Goal: Task Accomplishment & Management: Manage account settings

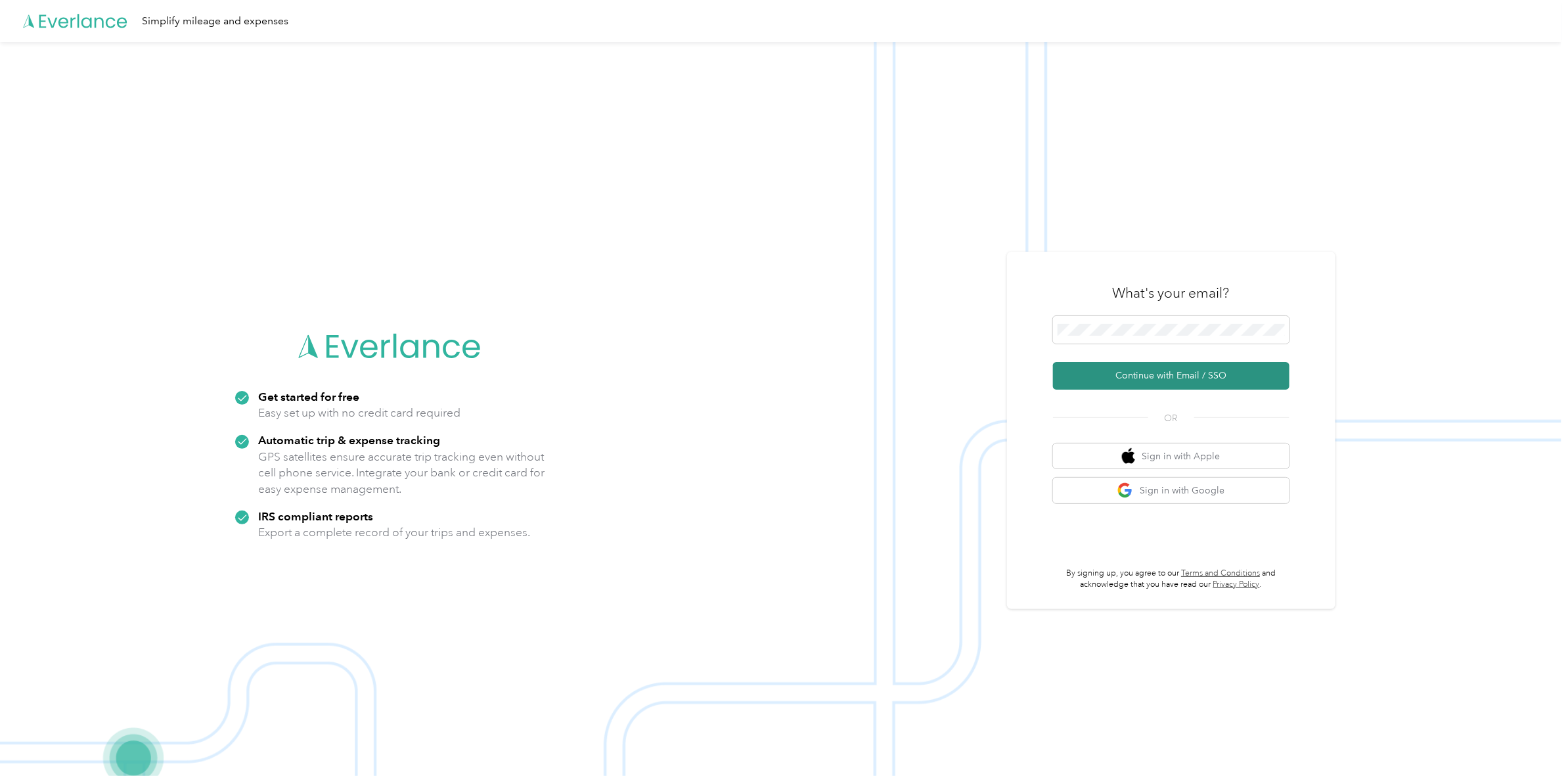
click at [1167, 373] on button "Continue with Email / SSO" at bounding box center [1171, 375] width 237 height 27
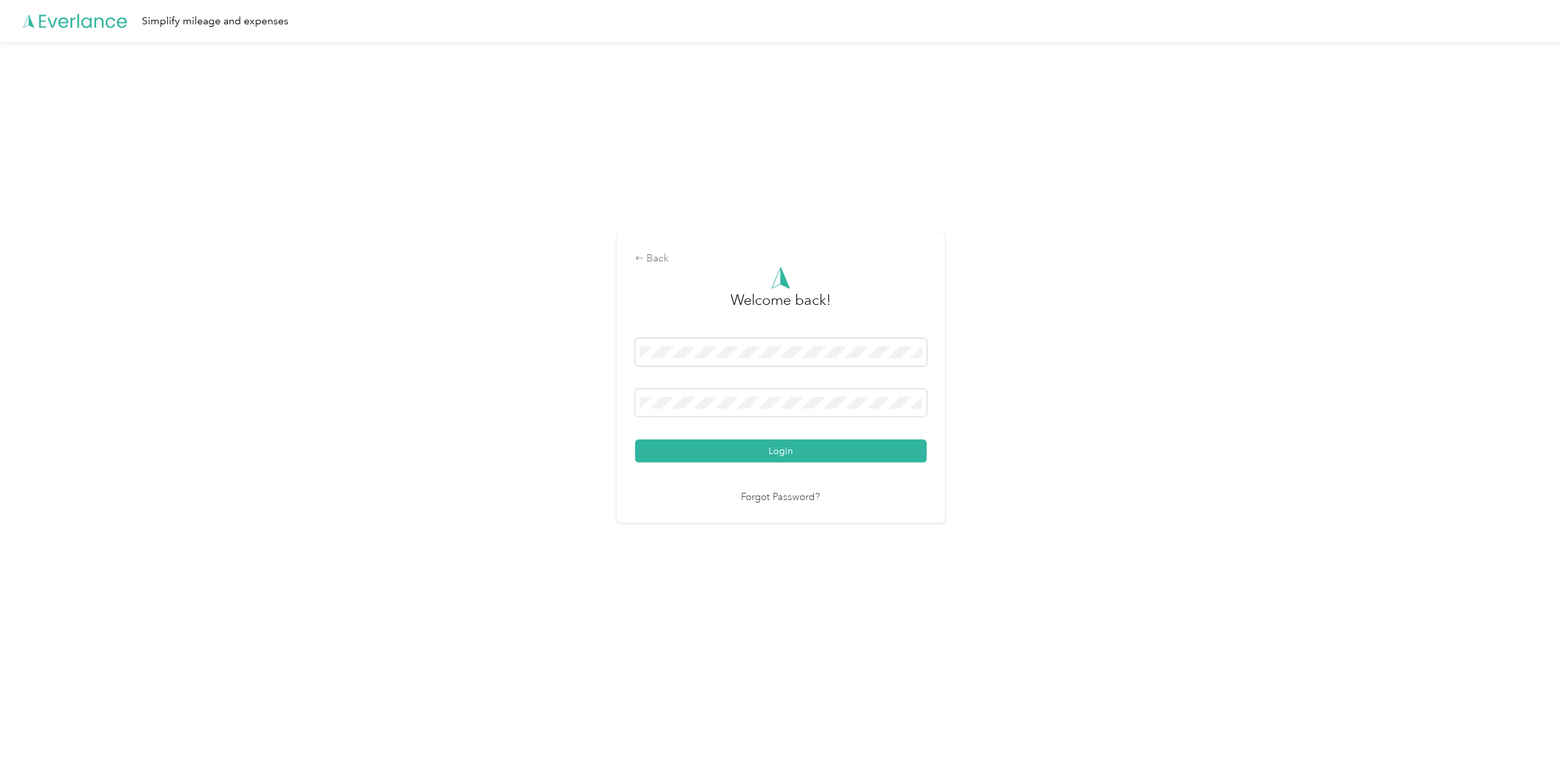
drag, startPoint x: 801, startPoint y: 447, endPoint x: 818, endPoint y: 447, distance: 17.0
click at [801, 447] on button "Login" at bounding box center [781, 451] width 291 height 23
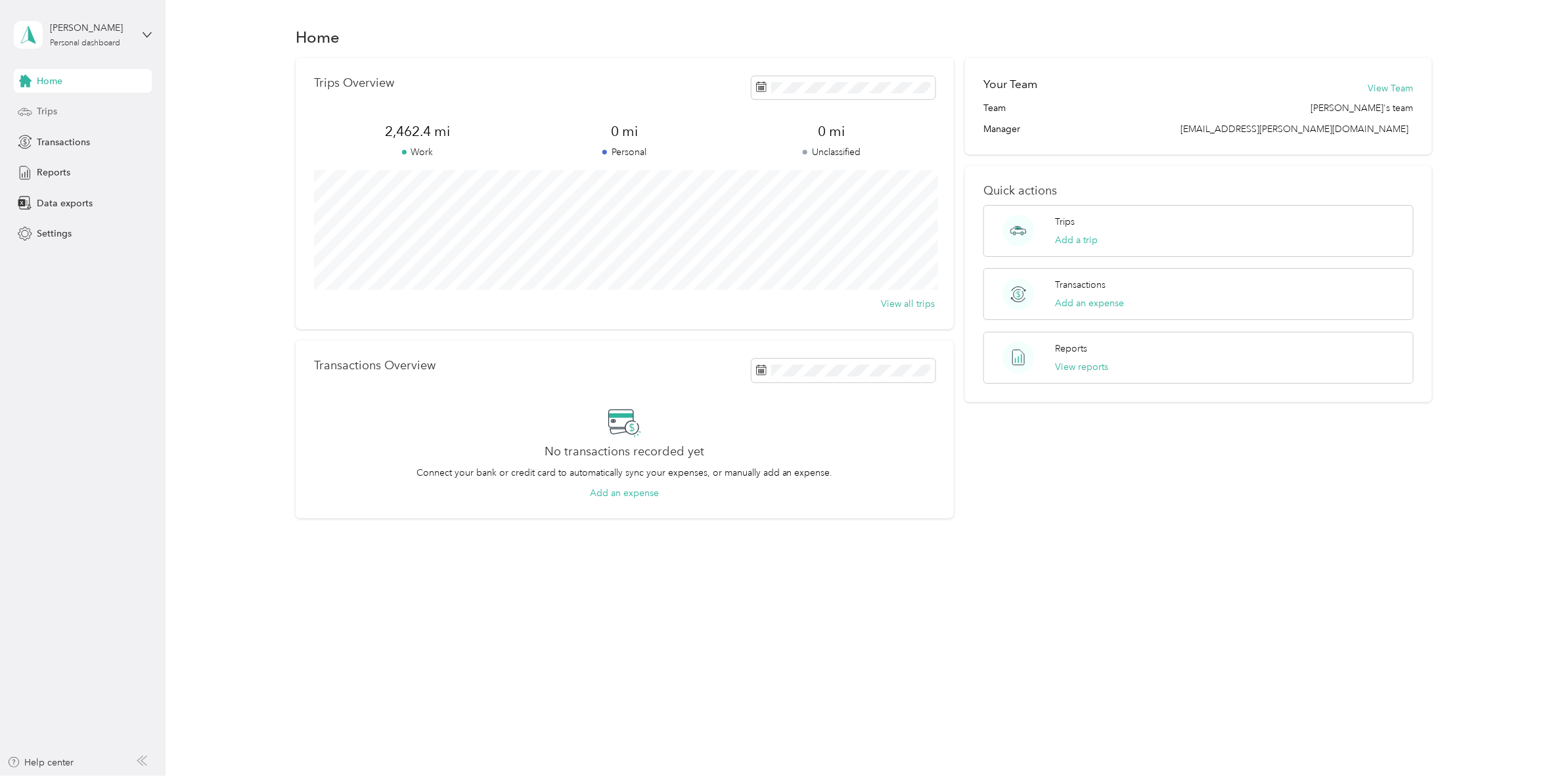
click at [55, 107] on span "Trips" at bounding box center [47, 111] width 21 height 14
click at [53, 107] on span "Trips" at bounding box center [47, 111] width 21 height 14
